Goal: Task Accomplishment & Management: Manage account settings

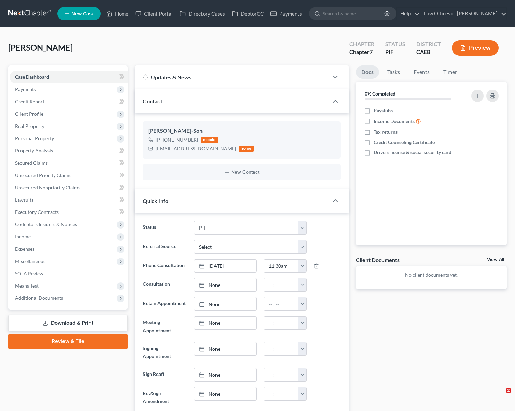
select select "11"
select select "0"
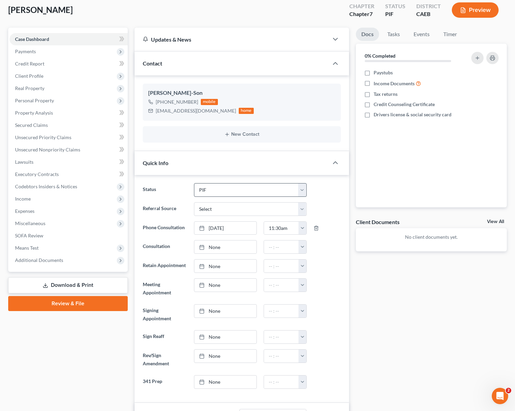
scroll to position [49, 0]
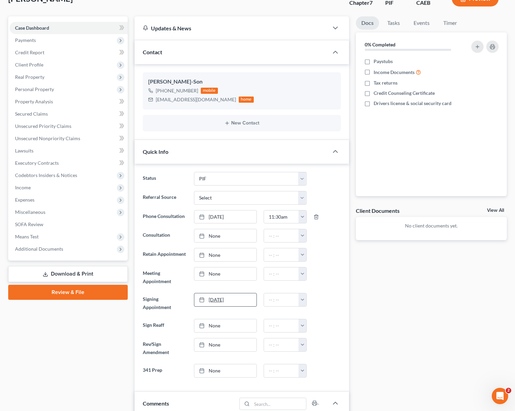
click at [214, 300] on link "[DATE]" at bounding box center [225, 300] width 62 height 13
click at [301, 301] on button "button" at bounding box center [302, 300] width 8 height 13
click at [324, 333] on link "2:30pm" at bounding box center [317, 333] width 38 height 12
type input "2:30pm"
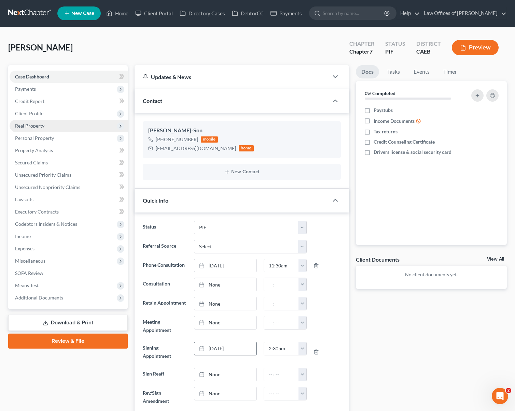
scroll to position [0, 0]
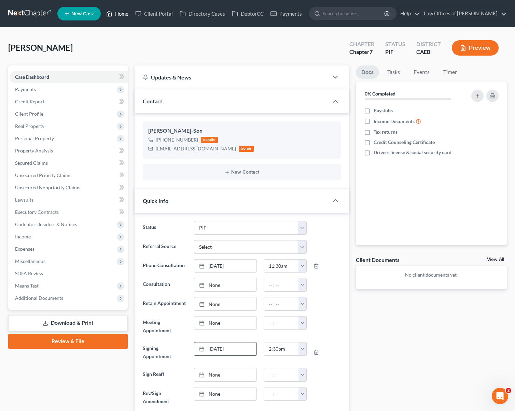
click at [123, 16] on link "Home" at bounding box center [117, 14] width 29 height 12
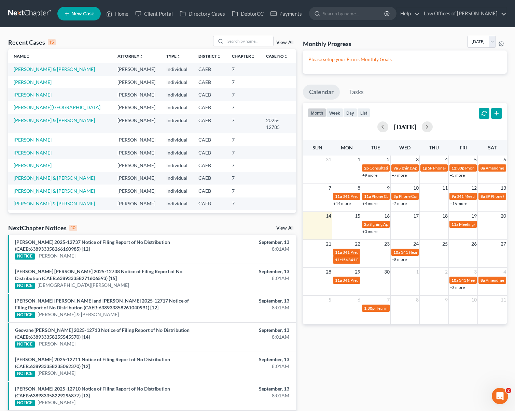
click at [367, 233] on link "+3 more" at bounding box center [369, 231] width 15 height 5
click at [69, 71] on link "[PERSON_NAME] & [PERSON_NAME]" at bounding box center [54, 69] width 81 height 6
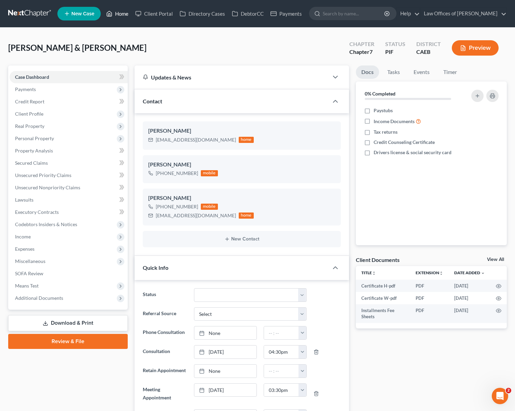
click at [123, 13] on link "Home" at bounding box center [117, 14] width 29 height 12
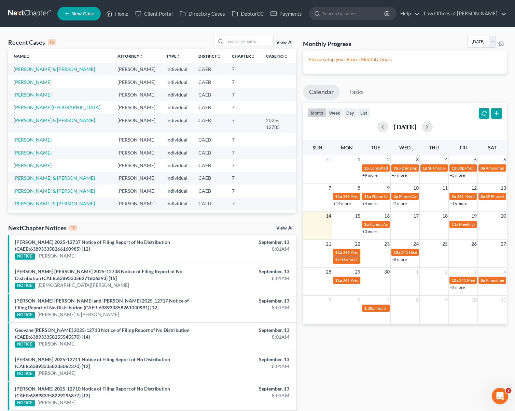
click at [368, 231] on link "+3 more" at bounding box center [369, 231] width 15 height 5
